Goal: Navigation & Orientation: Find specific page/section

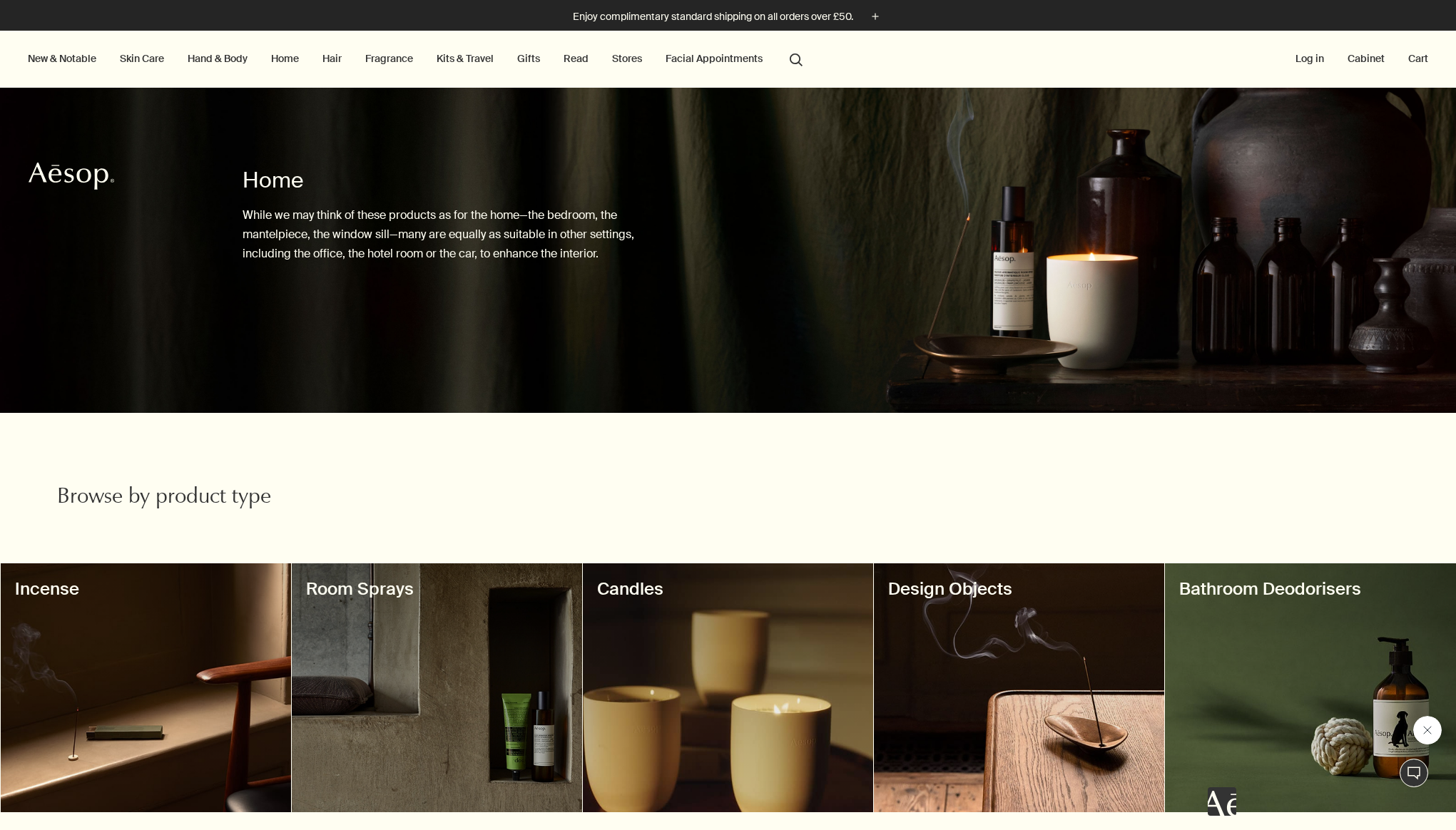
click at [416, 639] on div at bounding box center [436, 687] width 290 height 248
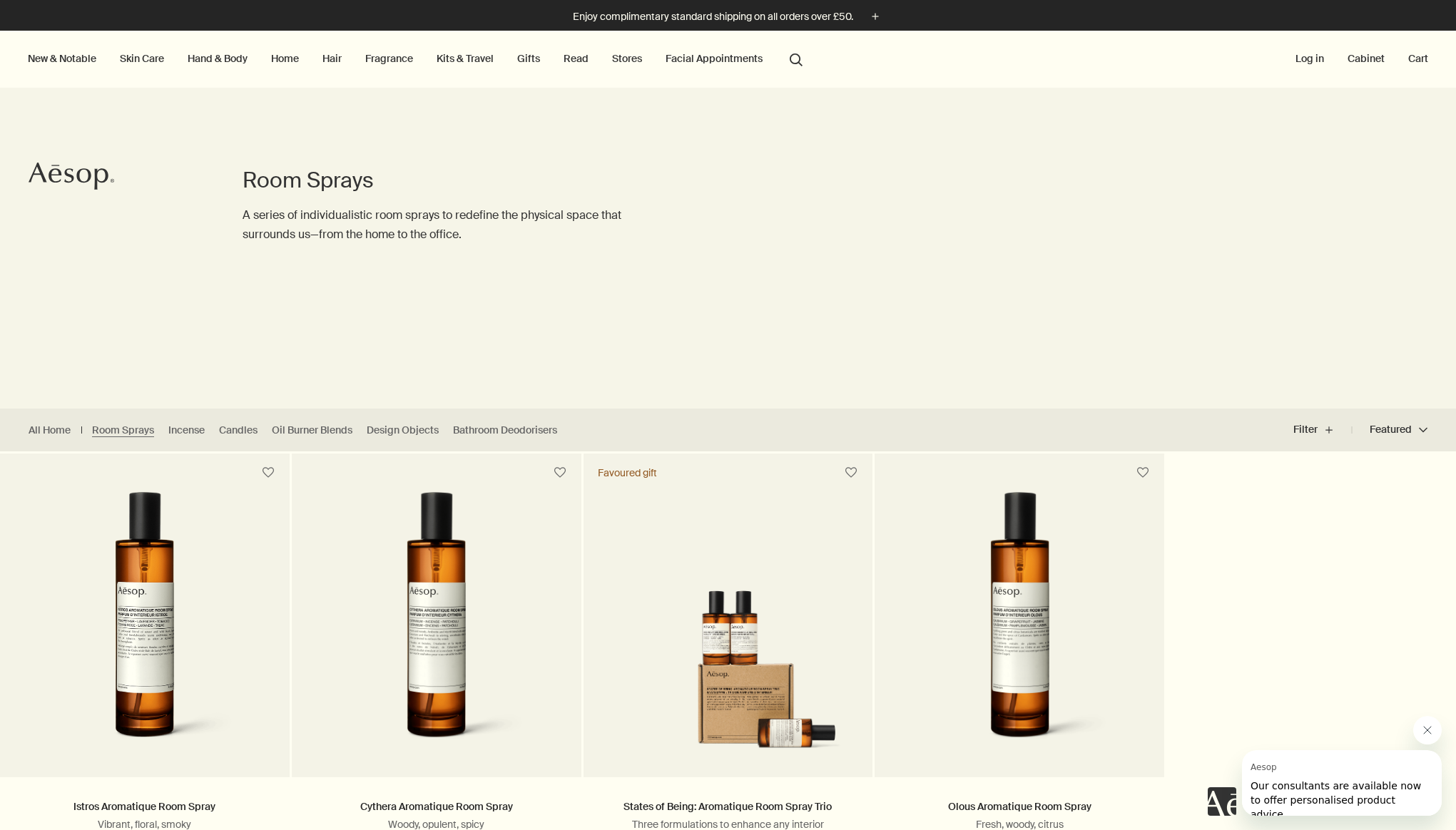
click at [269, 61] on link "Home" at bounding box center [285, 58] width 34 height 19
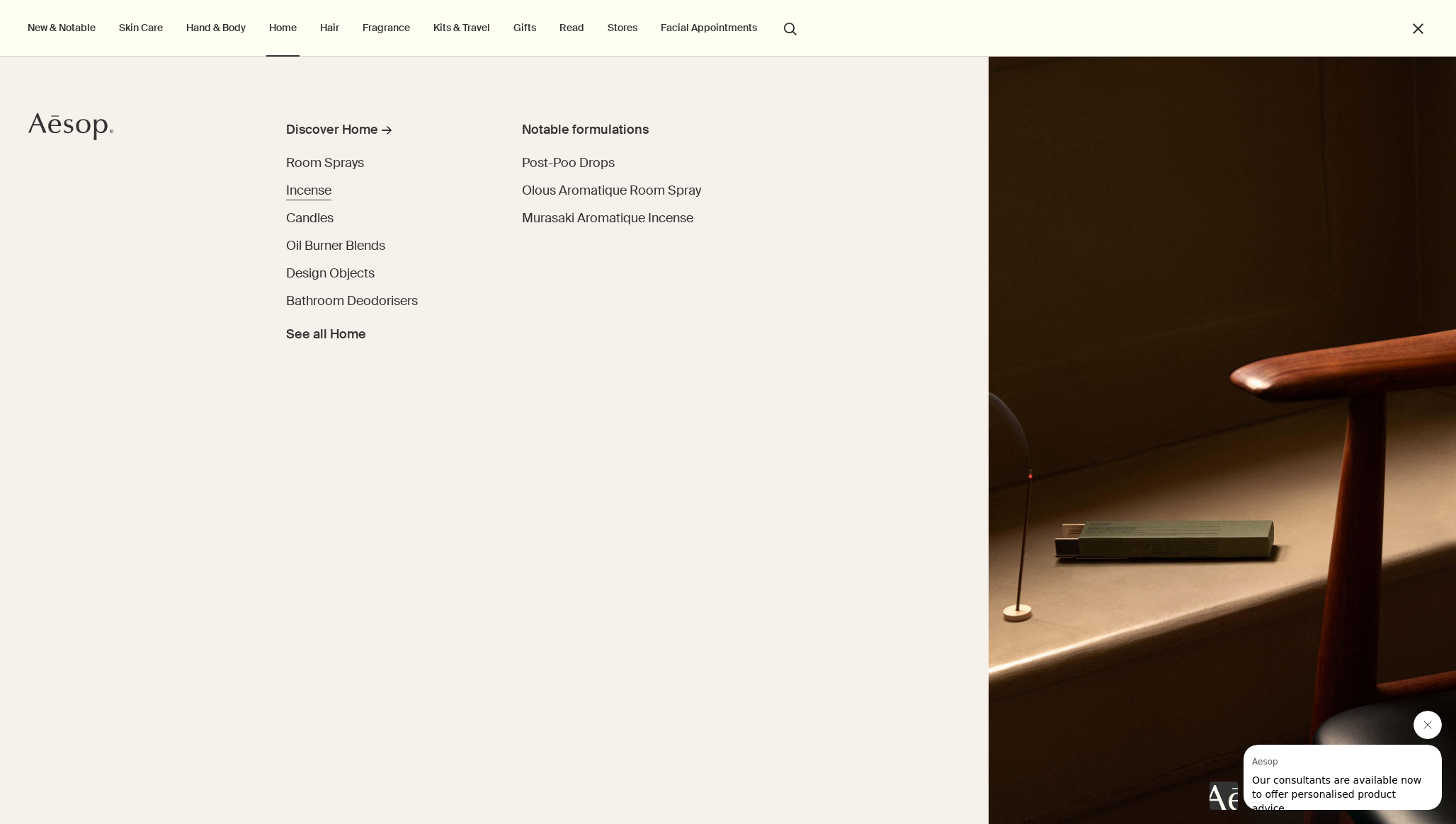
click at [320, 195] on span "Incense" at bounding box center [309, 190] width 46 height 17
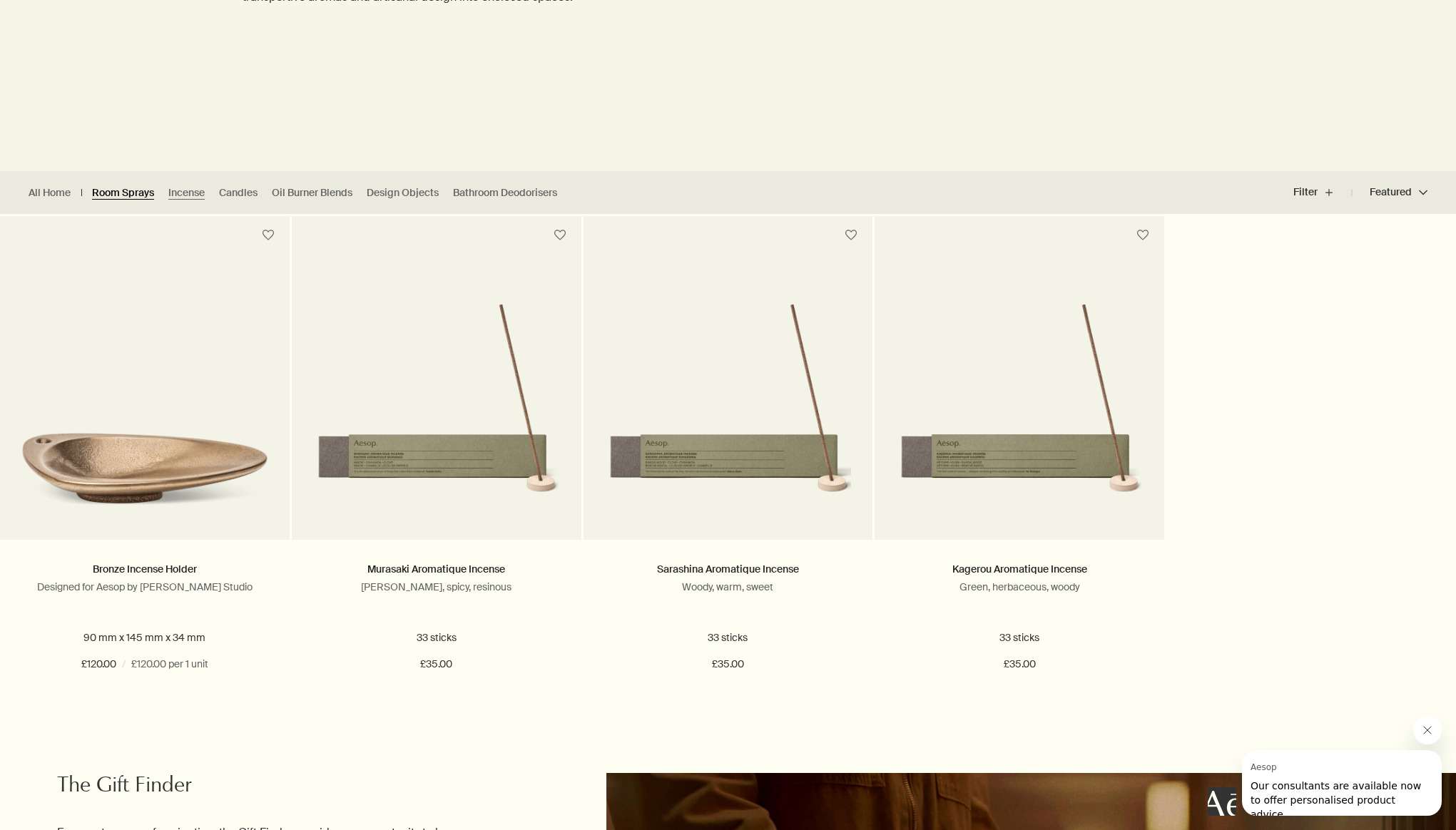
click at [136, 192] on link "Room Sprays" at bounding box center [123, 194] width 62 height 14
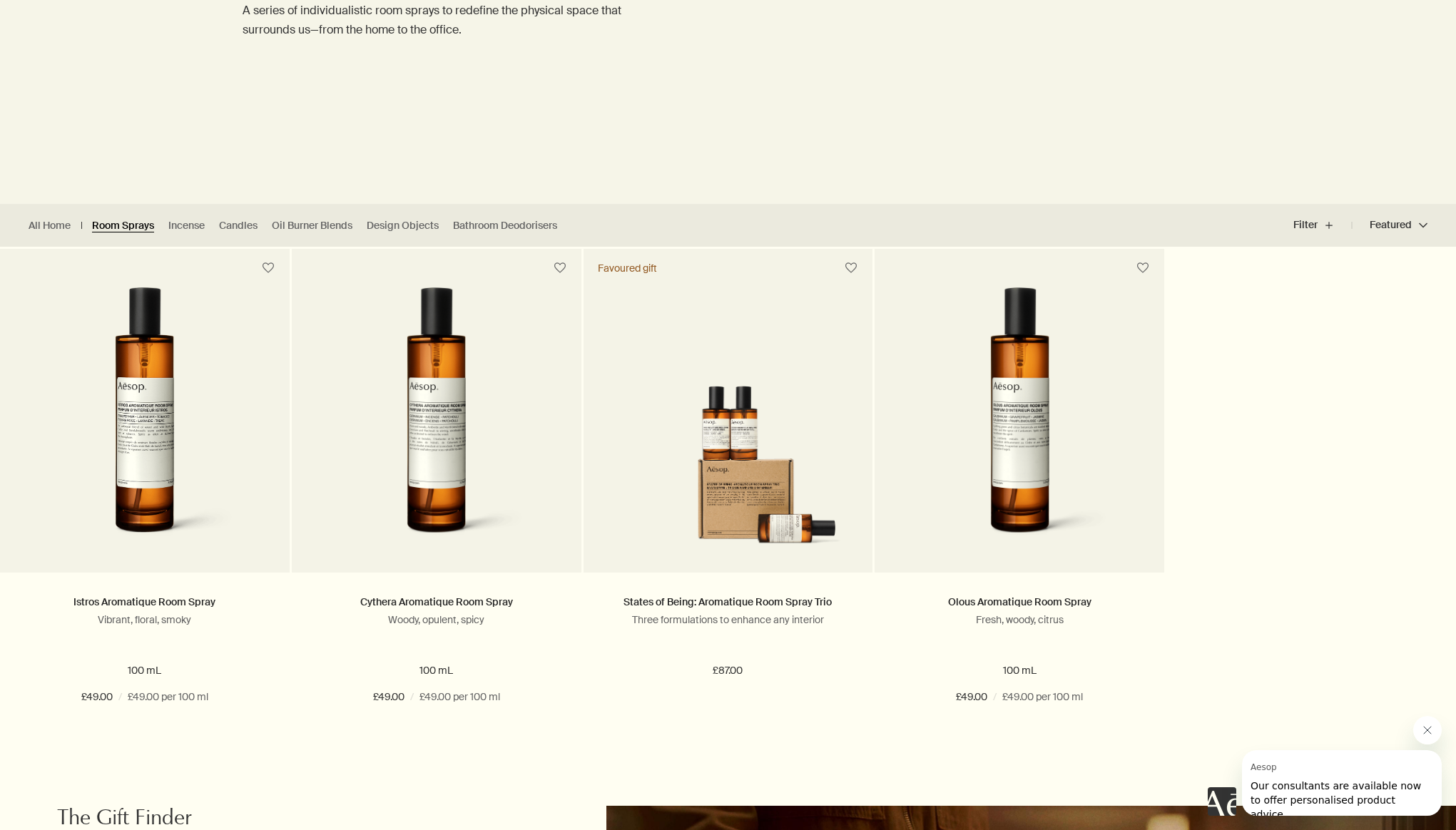
scroll to position [208, 0]
